Goal: Task Accomplishment & Management: Use online tool/utility

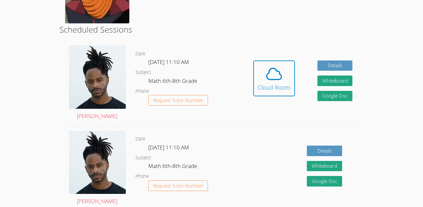
scroll to position [145, 0]
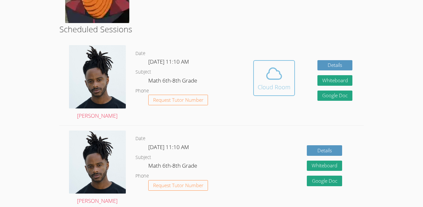
click at [278, 65] on icon at bounding box center [274, 74] width 18 height 18
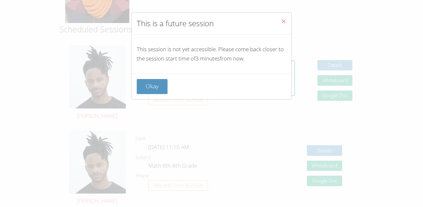
click at [145, 95] on div "Okay" at bounding box center [211, 87] width 160 height 26
click at [154, 81] on button "Okay" at bounding box center [152, 86] width 31 height 15
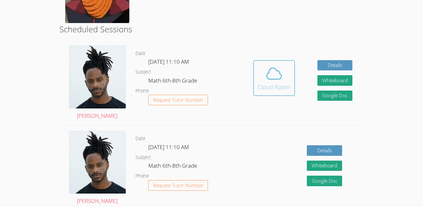
click at [272, 69] on icon at bounding box center [274, 74] width 18 height 18
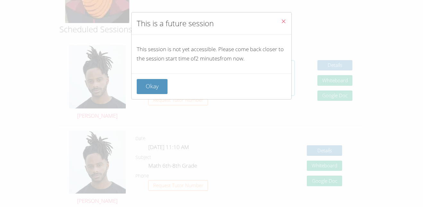
click at [272, 69] on div "This session is not yet accessible. Please come back closer to the session star…" at bounding box center [211, 54] width 160 height 39
click at [152, 90] on button "Okay" at bounding box center [152, 86] width 31 height 15
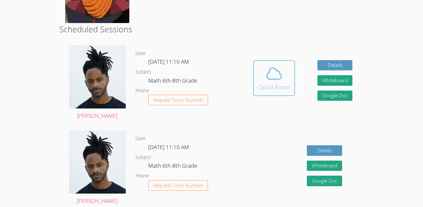
click at [278, 84] on div "Cloud Room" at bounding box center [273, 87] width 33 height 9
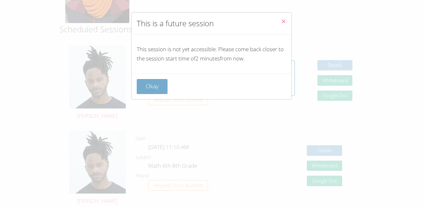
click at [155, 86] on button "Okay" at bounding box center [152, 86] width 31 height 15
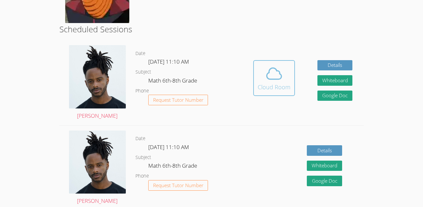
click at [265, 80] on icon at bounding box center [274, 74] width 18 height 18
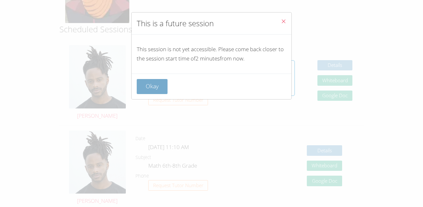
click at [145, 83] on button "Okay" at bounding box center [152, 86] width 31 height 15
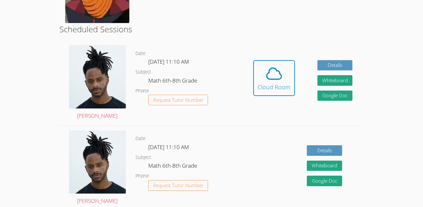
click at [279, 99] on link "Cloud Room" at bounding box center [274, 80] width 42 height 41
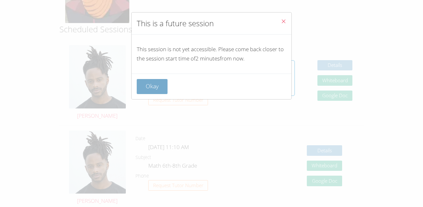
click at [158, 86] on button "Okay" at bounding box center [152, 86] width 31 height 15
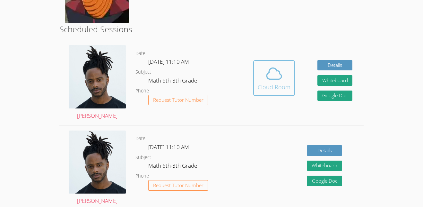
click at [279, 87] on div "Cloud Room" at bounding box center [273, 87] width 33 height 9
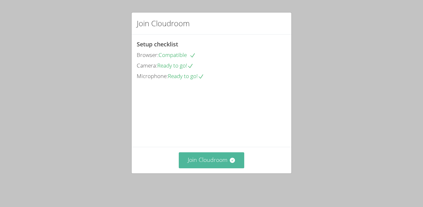
click at [226, 162] on button "Join Cloudroom" at bounding box center [212, 161] width 66 height 16
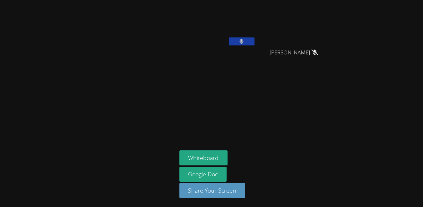
click at [249, 45] on button at bounding box center [242, 42] width 26 height 8
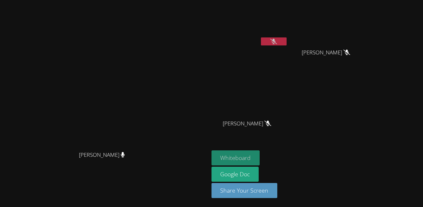
click at [260, 156] on button "Whiteboard" at bounding box center [235, 158] width 48 height 15
click at [286, 40] on button at bounding box center [274, 42] width 26 height 8
click at [275, 41] on icon at bounding box center [274, 41] width 4 height 5
click at [286, 40] on button at bounding box center [274, 42] width 26 height 8
click at [275, 41] on icon at bounding box center [274, 41] width 4 height 5
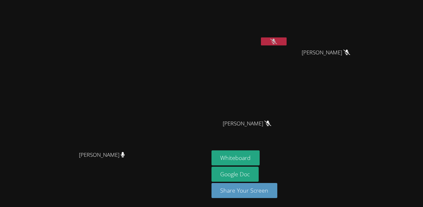
click at [277, 41] on icon at bounding box center [273, 41] width 7 height 5
click at [286, 41] on button at bounding box center [274, 42] width 26 height 8
click at [277, 40] on icon at bounding box center [273, 41] width 7 height 5
click at [286, 39] on button at bounding box center [274, 42] width 26 height 8
click at [277, 39] on icon at bounding box center [273, 41] width 7 height 5
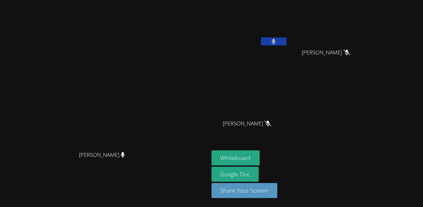
click at [286, 40] on button at bounding box center [274, 42] width 26 height 8
click at [277, 41] on icon at bounding box center [273, 41] width 7 height 5
click at [286, 41] on button at bounding box center [274, 42] width 26 height 8
click at [277, 42] on icon at bounding box center [273, 41] width 7 height 5
click at [286, 46] on div at bounding box center [274, 43] width 26 height 10
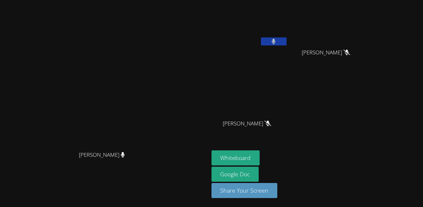
click at [275, 43] on icon at bounding box center [273, 41] width 4 height 5
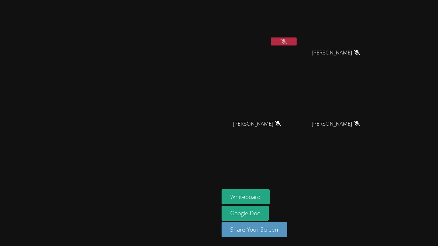
click at [287, 40] on icon at bounding box center [283, 41] width 7 height 5
click at [286, 42] on icon at bounding box center [283, 41] width 4 height 5
click at [377, 198] on div "Whiteboard Google Doc Share Your Screen" at bounding box center [299, 215] width 155 height 53
click at [298, 139] on div "Jeremy Lamb" at bounding box center [260, 130] width 76 height 26
click at [222, 189] on button "Whiteboard" at bounding box center [246, 196] width 48 height 15
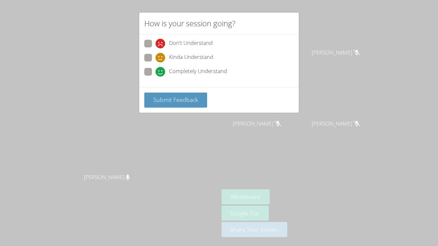
click at [148, 53] on div "Don't Understand Kinda Understand Completely Understand" at bounding box center [218, 60] width 149 height 40
click at [153, 57] on label "Kinda Understand" at bounding box center [178, 58] width 69 height 9
click at [155, 57] on input "Kinda Understand" at bounding box center [157, 56] width 5 height 5
radio input "true"
click at [171, 97] on span "Submit Feedback" at bounding box center [175, 100] width 45 height 8
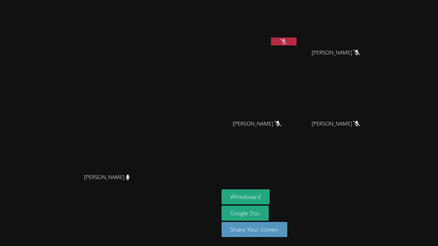
click at [297, 41] on button at bounding box center [284, 42] width 26 height 8
click at [297, 40] on button at bounding box center [284, 42] width 26 height 8
click at [287, 40] on icon at bounding box center [283, 41] width 7 height 5
click at [377, 84] on video at bounding box center [338, 95] width 76 height 43
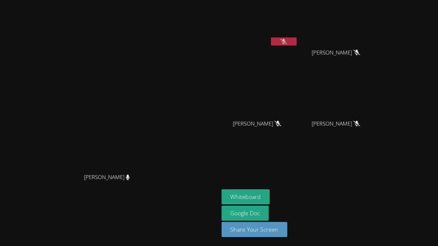
click at [287, 40] on icon at bounding box center [283, 41] width 7 height 5
click at [297, 41] on button at bounding box center [284, 42] width 26 height 8
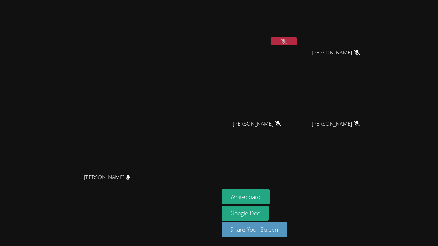
click at [287, 41] on icon at bounding box center [283, 41] width 7 height 5
click at [297, 41] on button at bounding box center [284, 42] width 26 height 8
click at [287, 41] on icon at bounding box center [283, 41] width 7 height 5
click at [297, 41] on button at bounding box center [284, 42] width 26 height 8
click at [287, 44] on icon at bounding box center [283, 41] width 7 height 5
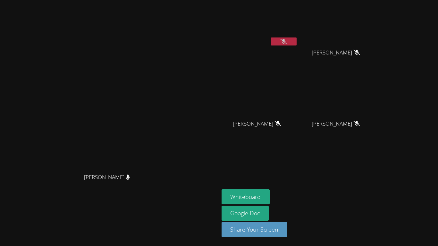
click at [287, 42] on icon at bounding box center [283, 41] width 7 height 5
click at [297, 38] on button at bounding box center [284, 42] width 26 height 8
click at [287, 40] on icon at bounding box center [283, 41] width 7 height 5
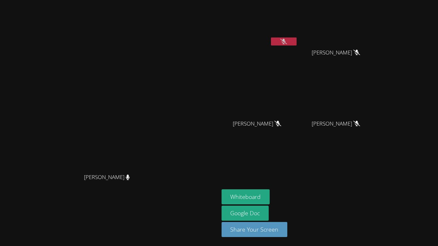
click at [287, 40] on icon at bounding box center [283, 41] width 7 height 5
click at [287, 41] on icon at bounding box center [283, 41] width 7 height 5
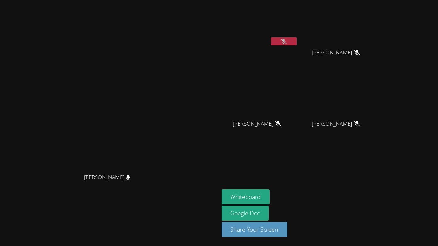
click at [287, 41] on icon at bounding box center [283, 41] width 7 height 5
click at [286, 39] on icon at bounding box center [283, 41] width 4 height 5
click at [287, 39] on icon at bounding box center [283, 41] width 7 height 5
click at [297, 46] on div at bounding box center [284, 43] width 26 height 10
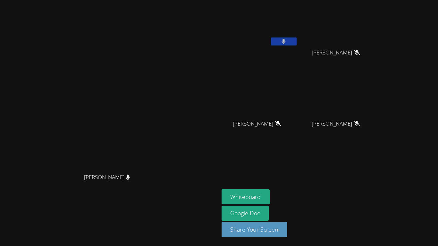
click at [286, 42] on icon at bounding box center [284, 41] width 4 height 5
click at [286, 43] on icon at bounding box center [283, 41] width 4 height 5
click at [287, 43] on icon at bounding box center [283, 41] width 7 height 5
click at [286, 39] on icon at bounding box center [283, 41] width 4 height 5
click at [286, 41] on icon at bounding box center [284, 41] width 4 height 5
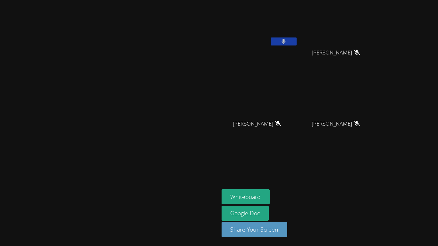
click at [286, 41] on icon at bounding box center [284, 41] width 4 height 5
click at [183, 207] on div "Kris-Anthony Smith" at bounding box center [110, 123] width 214 height 241
